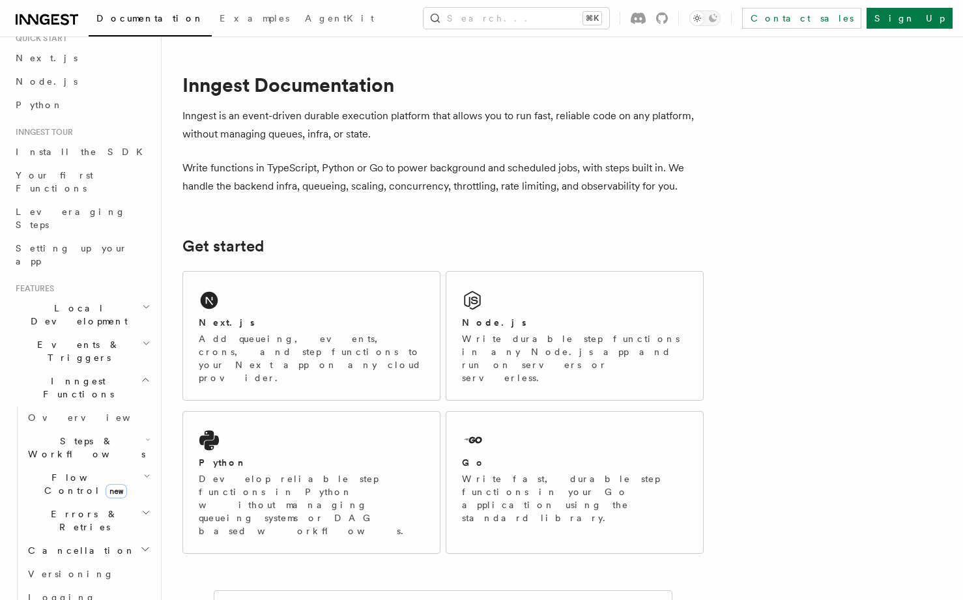
scroll to position [138, 0]
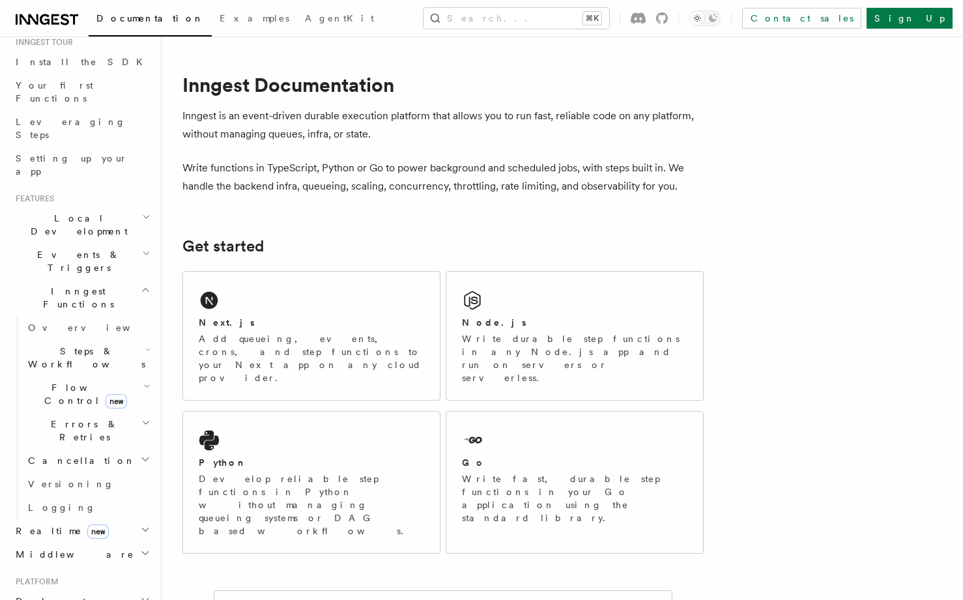
click at [65, 595] on span "Deployment" at bounding box center [48, 601] width 76 height 13
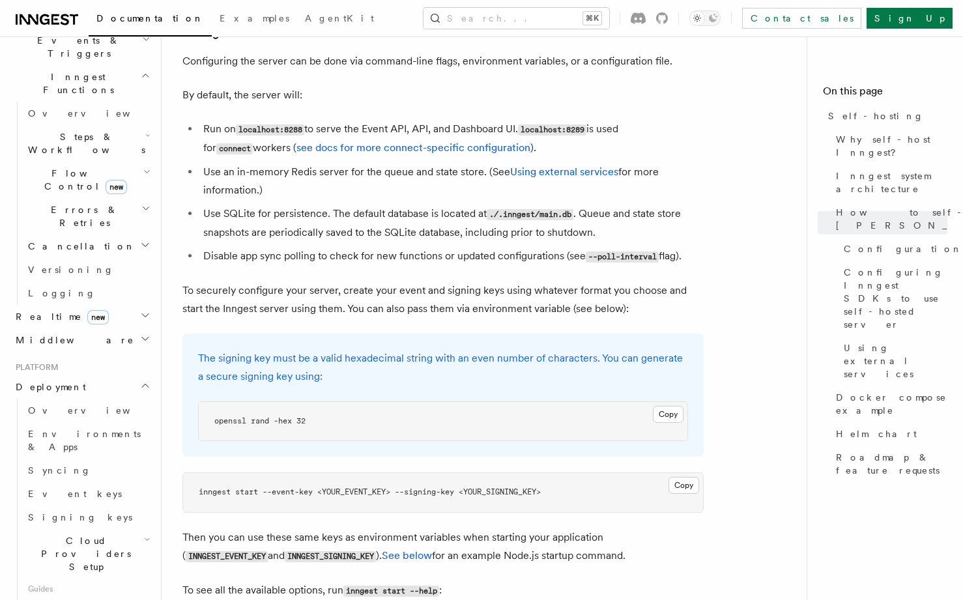
scroll to position [1679, 0]
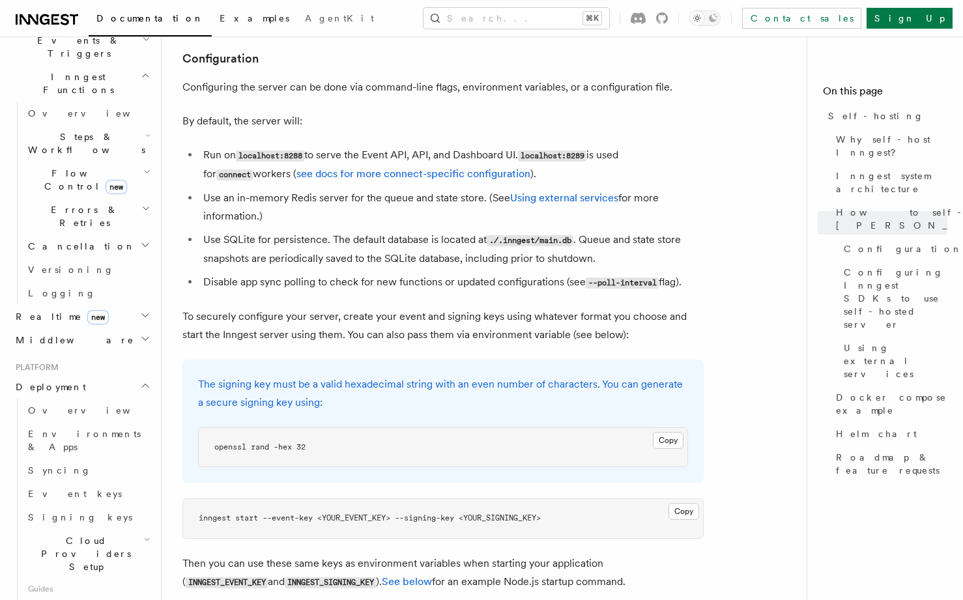
click at [220, 20] on span "Examples" at bounding box center [255, 18] width 70 height 10
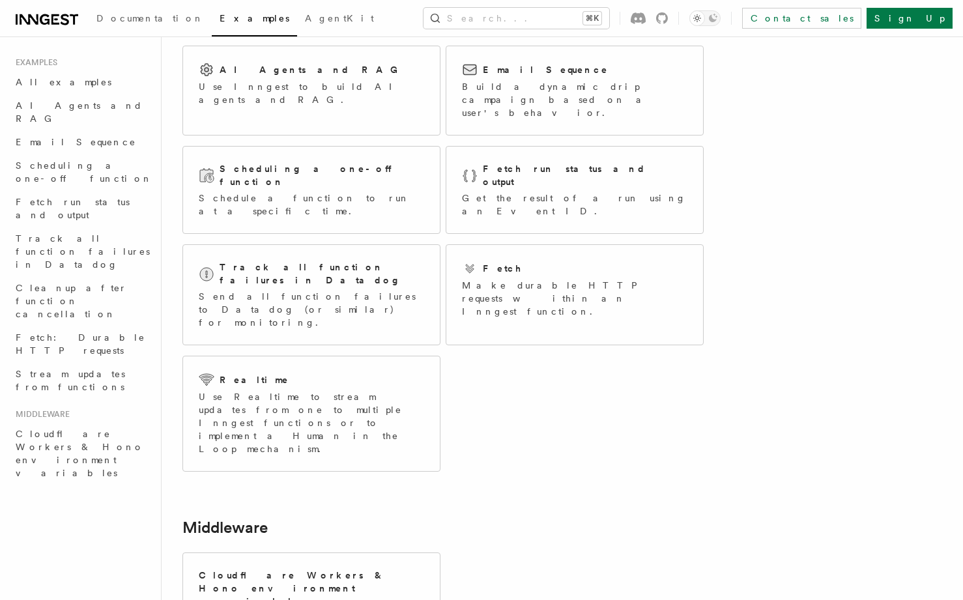
scroll to position [220, 0]
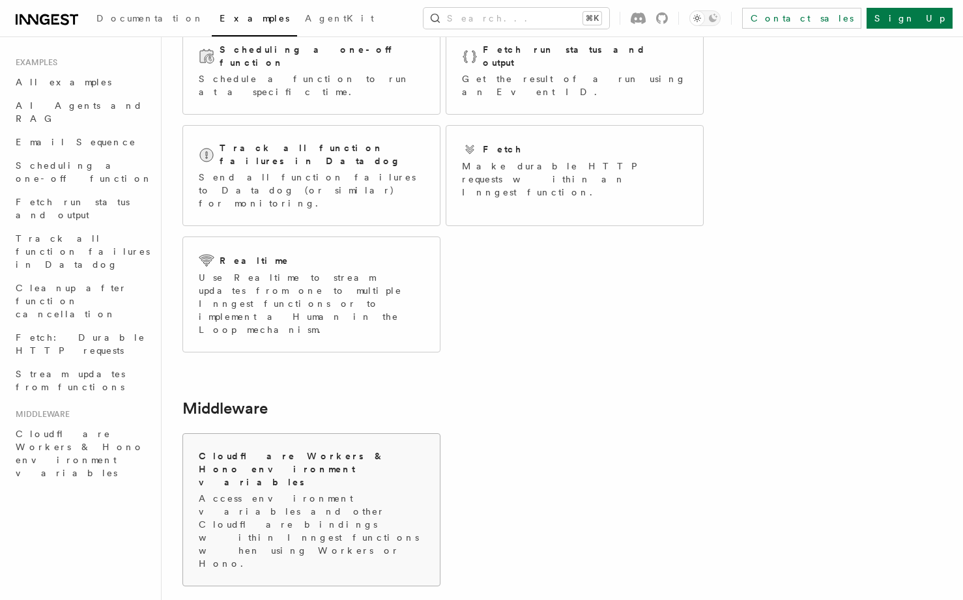
click at [350, 450] on h2 "Cloudflare Workers & Hono environment variables" at bounding box center [312, 469] width 226 height 39
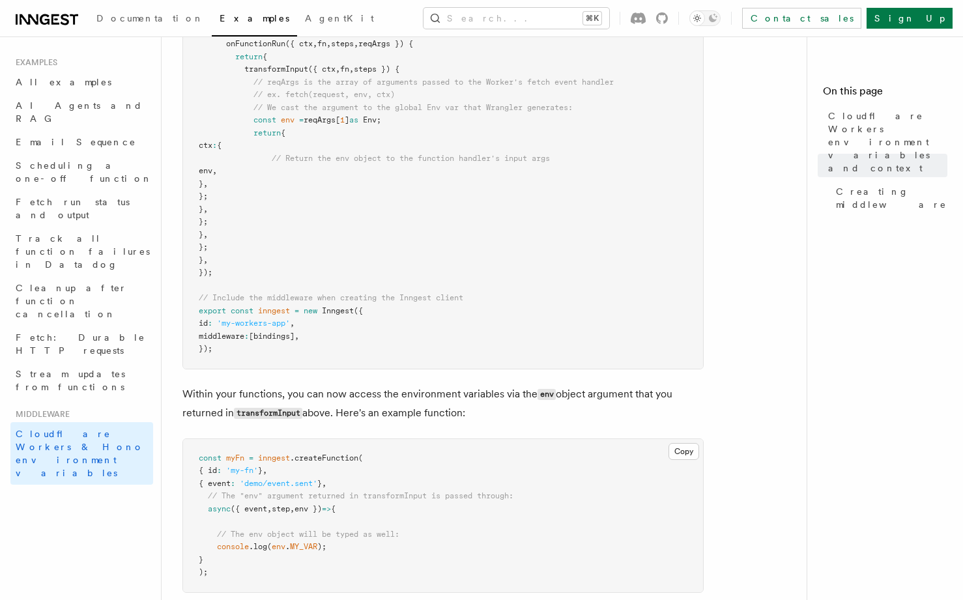
scroll to position [744, 0]
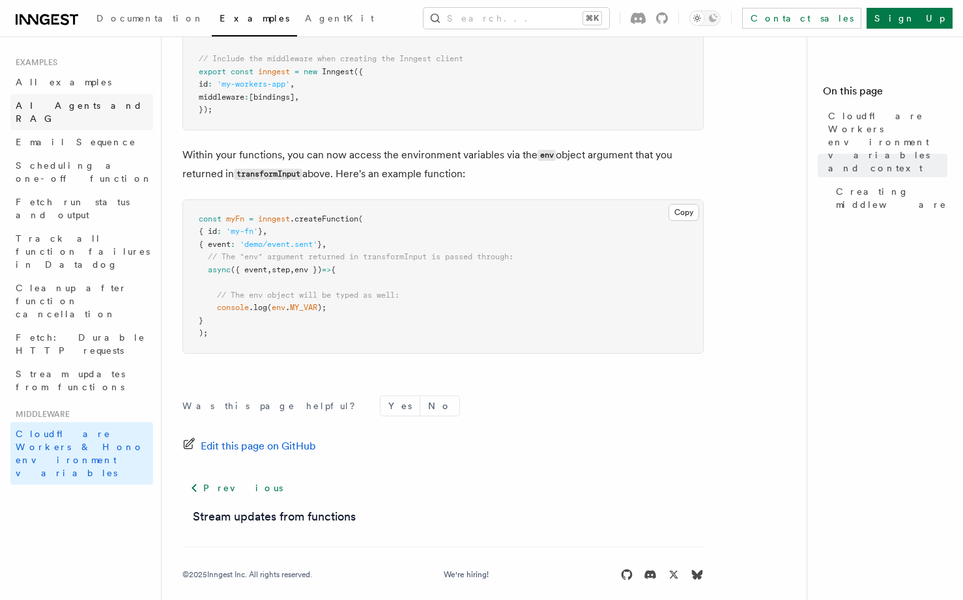
click at [49, 104] on span "AI Agents and RAG" at bounding box center [79, 111] width 127 height 23
